Goal: Information Seeking & Learning: Learn about a topic

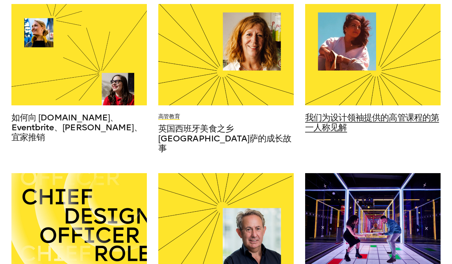
click at [368, 89] on div at bounding box center [372, 55] width 135 height 102
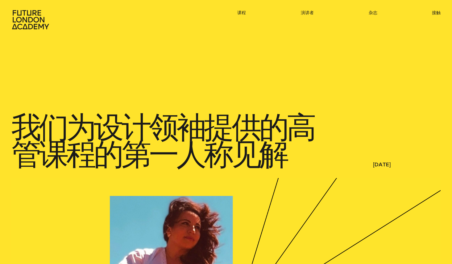
click at [312, 15] on ul "课程 演讲者 杂志 接触" at bounding box center [338, 20] width 203 height 20
click at [311, 13] on font "演讲者" at bounding box center [307, 12] width 13 height 5
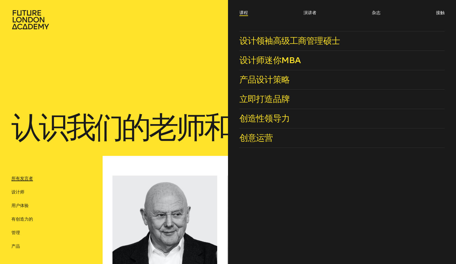
click at [241, 14] on font "课程" at bounding box center [244, 12] width 9 height 5
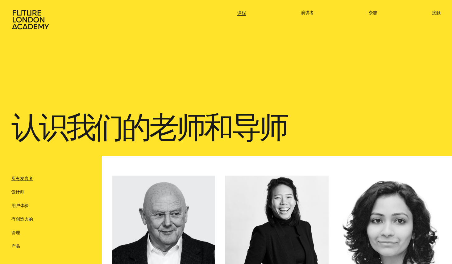
click at [241, 14] on font "课程" at bounding box center [241, 12] width 9 height 5
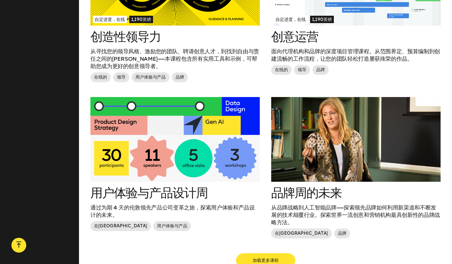
scroll to position [558, 0]
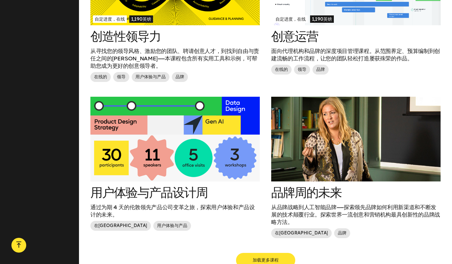
click at [200, 160] on div at bounding box center [174, 139] width 169 height 85
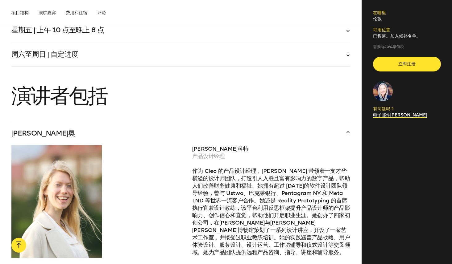
scroll to position [1469, 0]
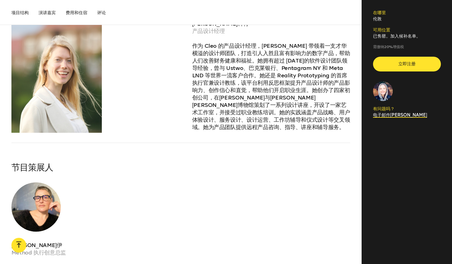
click at [212, 154] on div "[PERSON_NAME]奥 [PERSON_NAME]·平科特 产品设计经理 作为 Cleo 的产品设计经理，[PERSON_NAME] 带领着一支才华横溢…" at bounding box center [180, 79] width 339 height 167
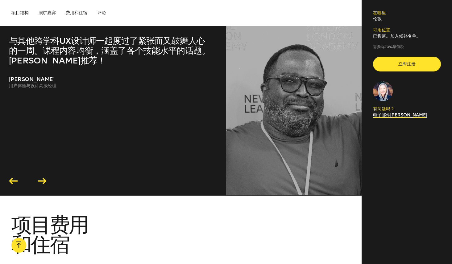
scroll to position [1805, 0]
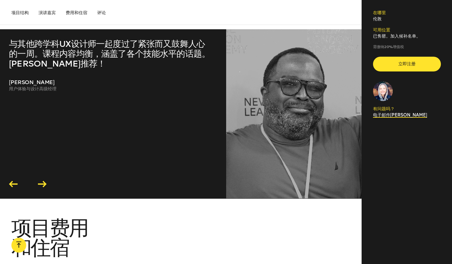
click at [351, 14] on div "项目结构 演讲嘉宾 费用和住宿 评论 项目结构 项目结构 演讲嘉宾 费用和住宿 评论" at bounding box center [180, 12] width 361 height 25
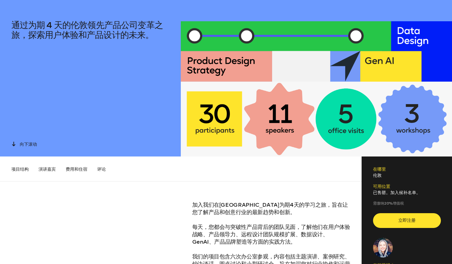
scroll to position [0, 0]
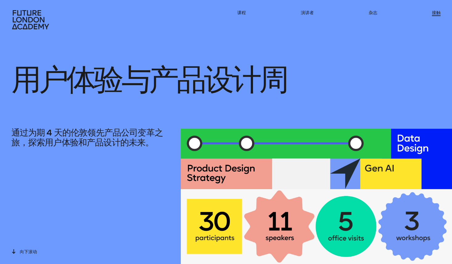
click at [436, 13] on font "接触" at bounding box center [436, 12] width 9 height 5
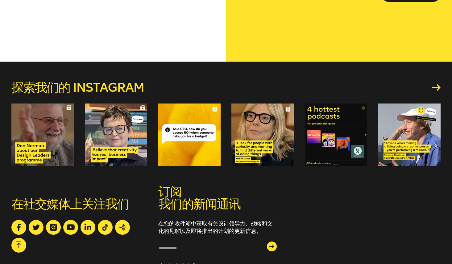
scroll to position [596, 0]
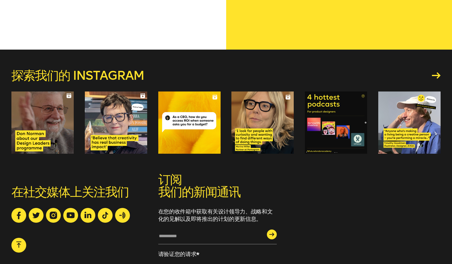
click at [187, 107] on div at bounding box center [189, 123] width 62 height 62
click at [326, 114] on div at bounding box center [336, 123] width 62 height 62
